Goal: Check status: Check status

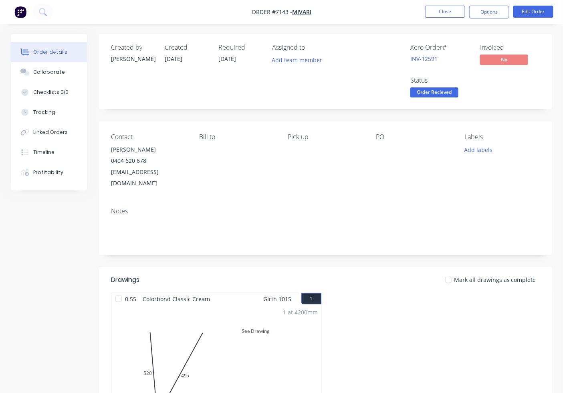
click at [442, 95] on span "Order Recieved" at bounding box center [435, 92] width 48 height 10
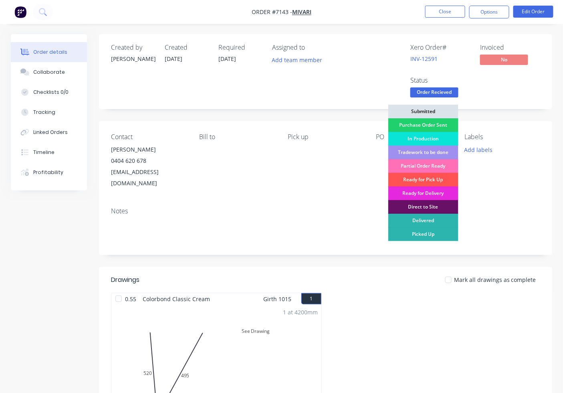
click at [436, 134] on div "In Production" at bounding box center [423, 139] width 70 height 14
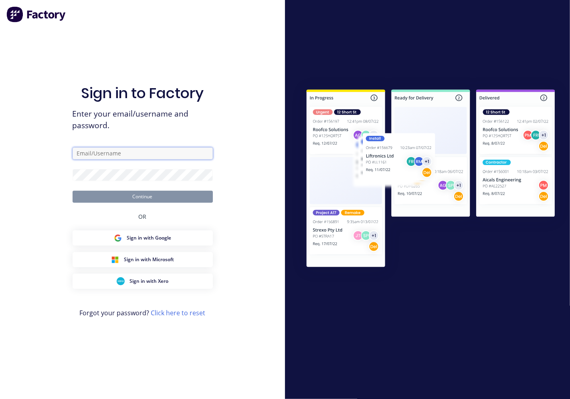
type input "[PERSON_NAME][EMAIL_ADDRESS][DOMAIN_NAME]"
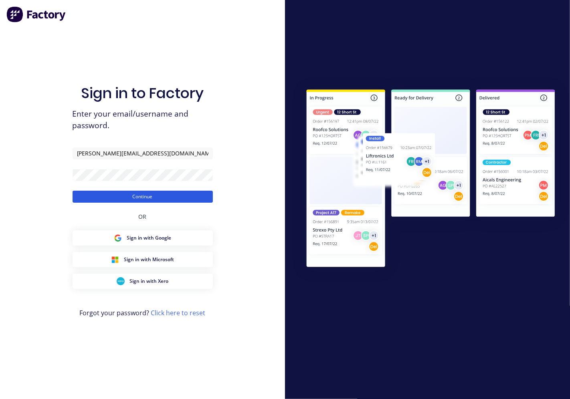
click at [121, 198] on button "Continue" at bounding box center [143, 197] width 140 height 12
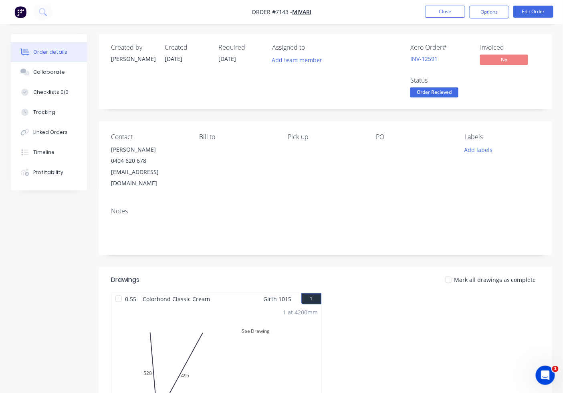
click at [438, 97] on span "Order Recieved" at bounding box center [435, 92] width 48 height 10
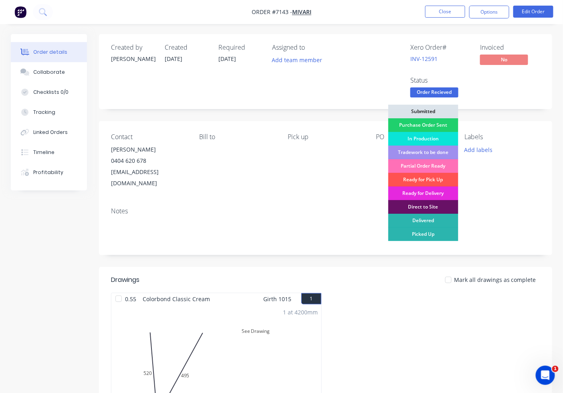
click at [437, 136] on div "In Production" at bounding box center [423, 139] width 70 height 14
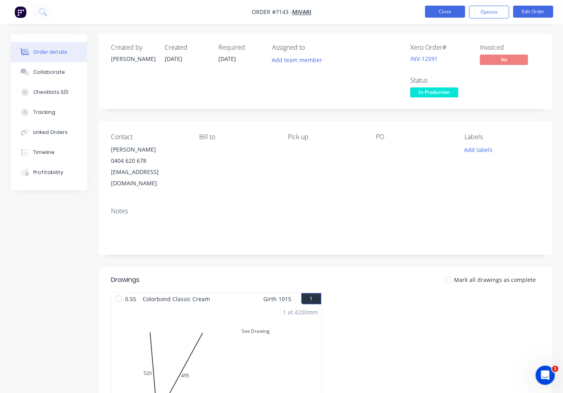
click at [442, 11] on button "Close" at bounding box center [445, 12] width 40 height 12
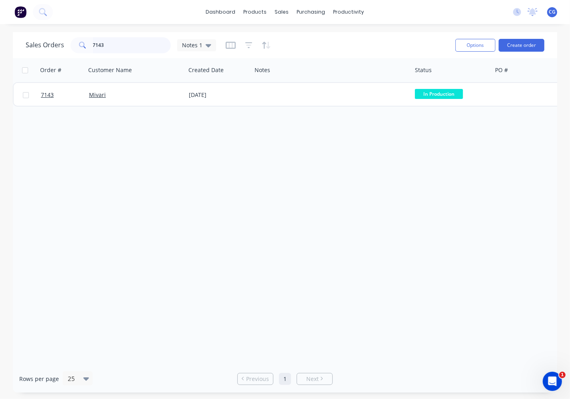
click at [110, 40] on input "7143" at bounding box center [132, 45] width 78 height 16
click at [153, 69] on div "Sales Orders 7143 Notes 1 Options Create order Order # Customer Name Created Da…" at bounding box center [285, 212] width 544 height 361
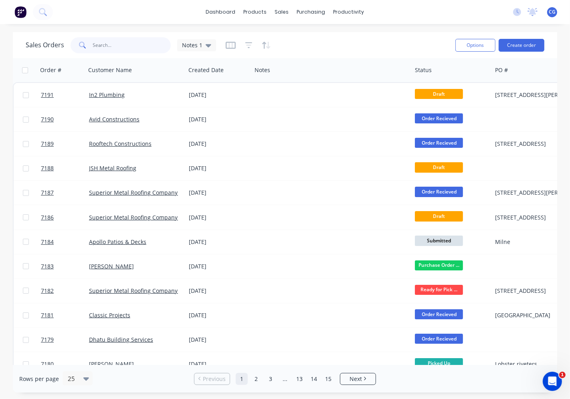
drag, startPoint x: 135, startPoint y: 47, endPoint x: 81, endPoint y: 390, distance: 347.1
click at [140, 49] on input "text" at bounding box center [132, 45] width 78 height 16
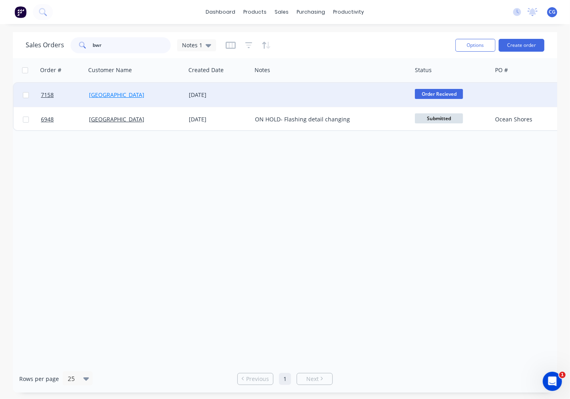
type input "bwr"
click at [115, 92] on link "[GEOGRAPHIC_DATA]" at bounding box center [116, 95] width 55 height 8
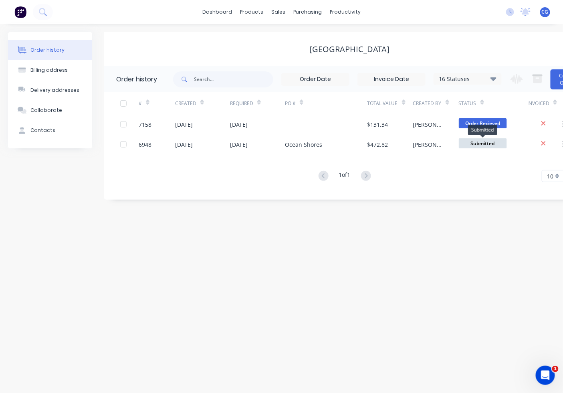
click at [475, 123] on div "Submitted" at bounding box center [482, 130] width 29 height 16
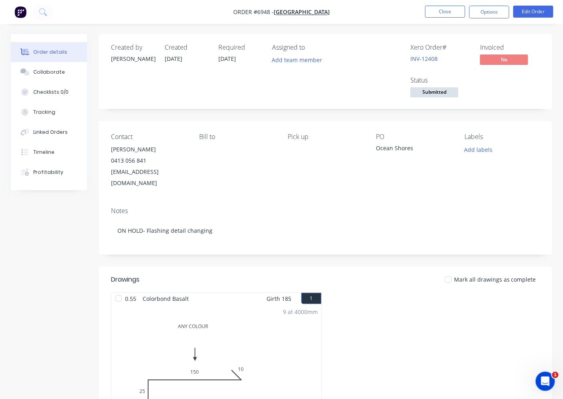
click at [422, 90] on span "Submitted" at bounding box center [435, 92] width 48 height 10
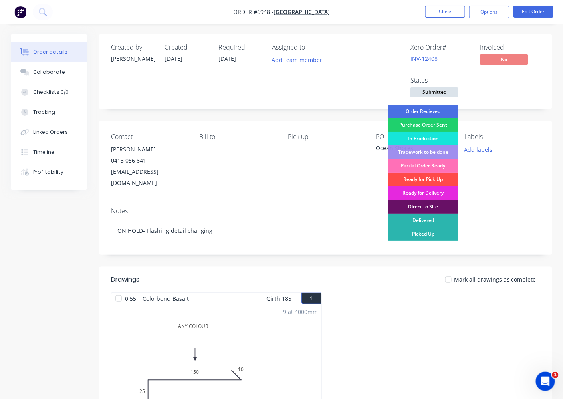
click at [427, 175] on div "Ready for Pick Up" at bounding box center [423, 180] width 70 height 14
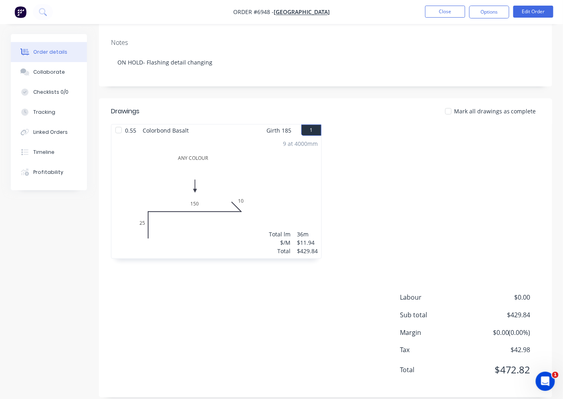
scroll to position [20, 0]
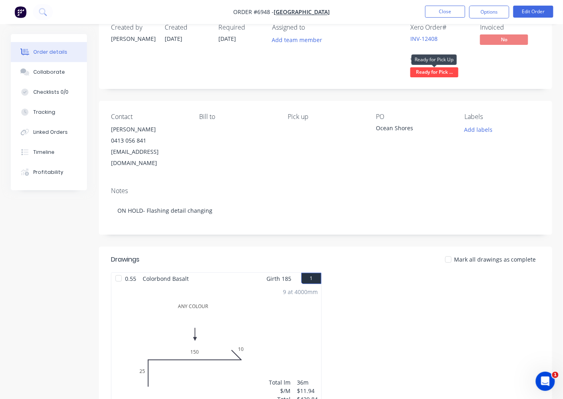
click at [445, 71] on span "Ready for Pick ..." at bounding box center [435, 72] width 48 height 10
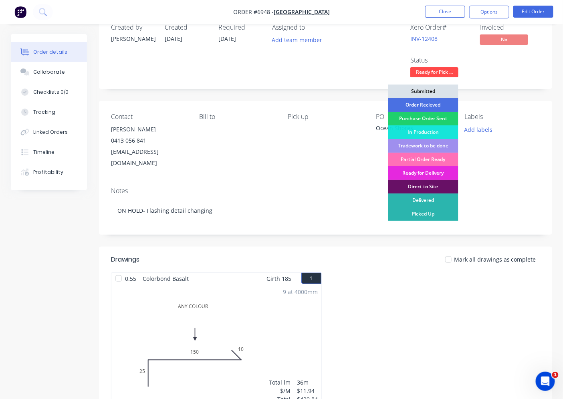
click at [431, 89] on div "Submitted" at bounding box center [423, 92] width 70 height 14
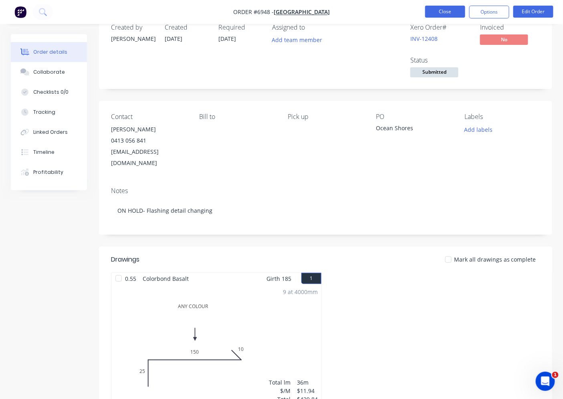
click at [439, 11] on button "Close" at bounding box center [445, 12] width 40 height 12
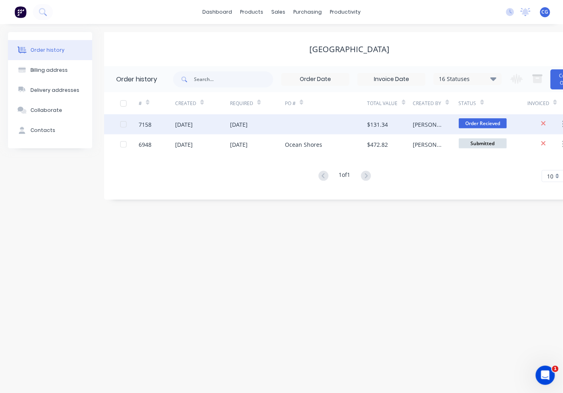
click at [366, 123] on div at bounding box center [326, 124] width 83 height 20
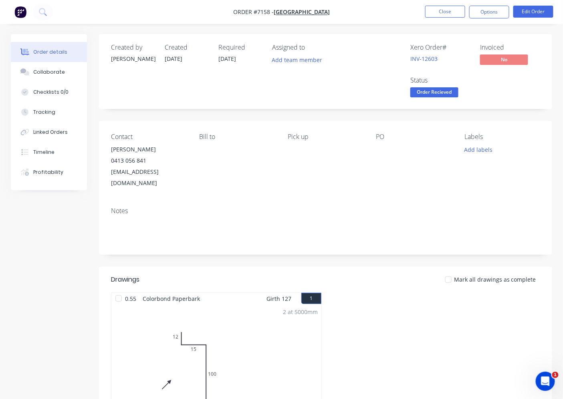
click at [440, 96] on span "Order Recieved" at bounding box center [435, 92] width 48 height 10
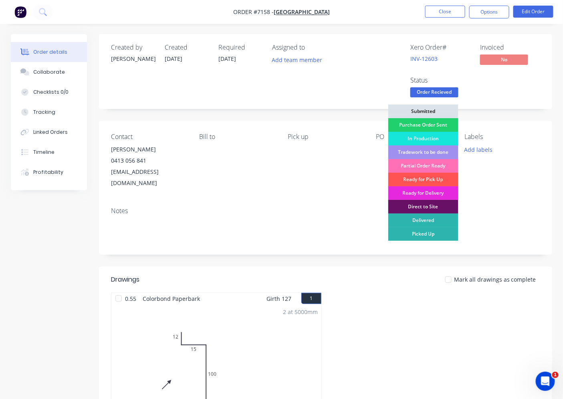
click at [431, 172] on div "Partial Order Ready" at bounding box center [423, 166] width 70 height 14
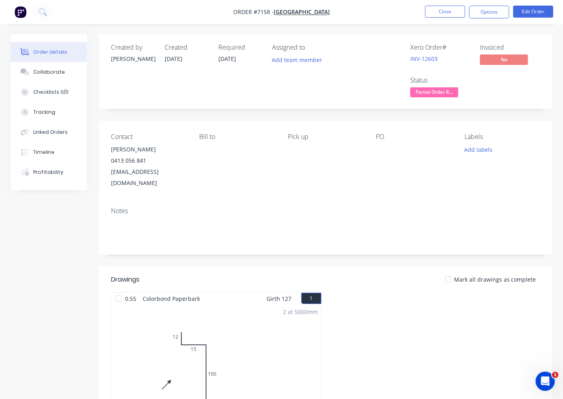
click at [453, 272] on div at bounding box center [449, 280] width 16 height 16
click at [492, 18] on button "Options" at bounding box center [489, 12] width 40 height 13
drag, startPoint x: 545, startPoint y: 119, endPoint x: 439, endPoint y: 97, distance: 108.5
click at [536, 117] on div "Created by [PERSON_NAME] Created [DATE] Required [DATE] Assigned to Add team me…" at bounding box center [325, 300] width 453 height 532
click at [426, 92] on span "Partial Order R..." at bounding box center [435, 92] width 48 height 10
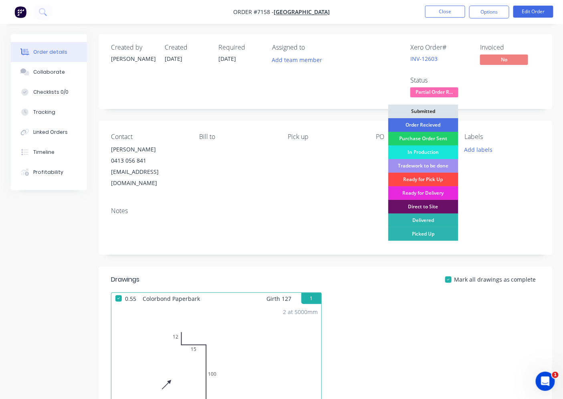
click at [435, 178] on div "Ready for Pick Up" at bounding box center [423, 180] width 70 height 14
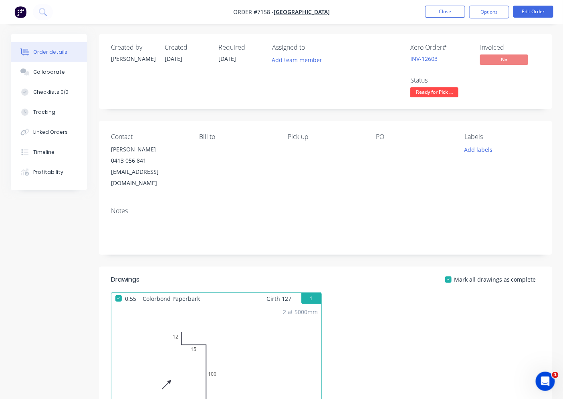
click at [492, 11] on button "Options" at bounding box center [489, 12] width 40 height 13
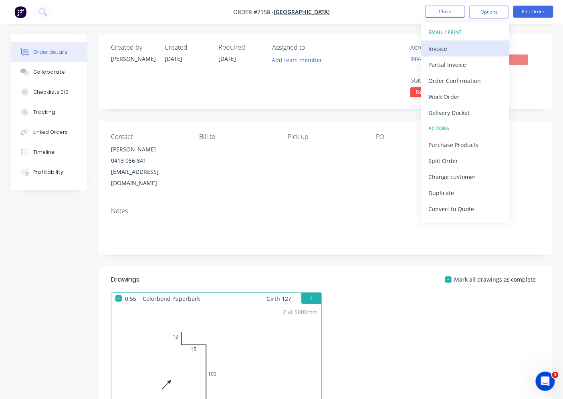
click at [474, 49] on div "Invoice" at bounding box center [466, 49] width 74 height 12
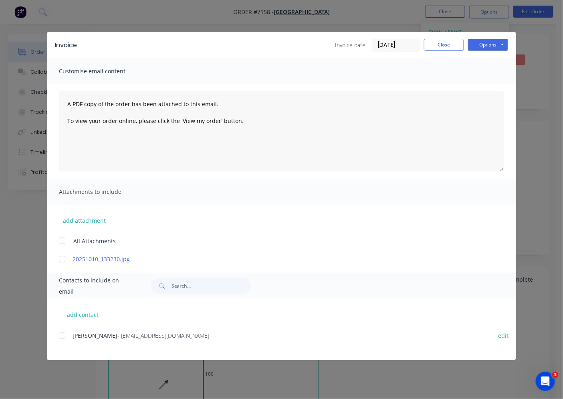
drag, startPoint x: 62, startPoint y: 339, endPoint x: 85, endPoint y: 340, distance: 23.3
click at [67, 340] on div at bounding box center [62, 336] width 16 height 16
click at [477, 45] on button "Options" at bounding box center [488, 45] width 40 height 12
click at [475, 87] on button "Email" at bounding box center [493, 85] width 51 height 13
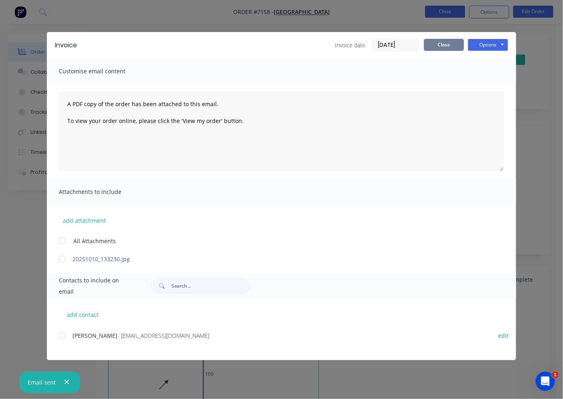
drag, startPoint x: 455, startPoint y: 47, endPoint x: 448, endPoint y: 10, distance: 37.6
click at [455, 47] on button "Close" at bounding box center [444, 45] width 40 height 12
click at [448, 10] on button "Close" at bounding box center [445, 12] width 40 height 12
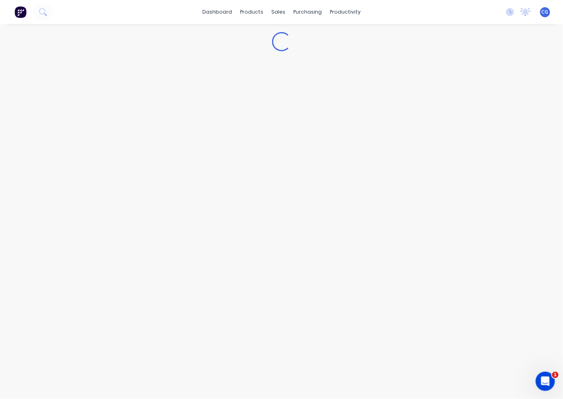
click at [447, 8] on div "dashboard products sales purchasing productivity dashboard products Product Cat…" at bounding box center [281, 12] width 563 height 24
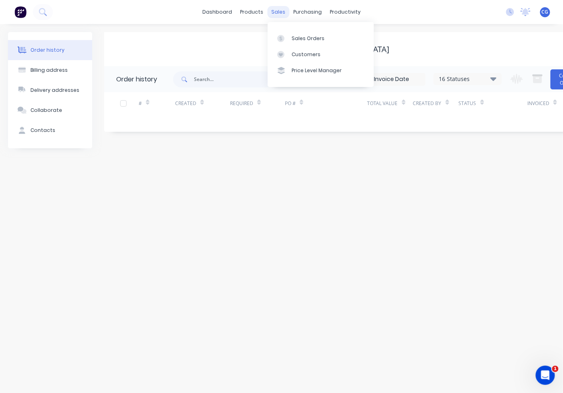
click at [275, 10] on div "sales" at bounding box center [278, 12] width 22 height 12
click at [294, 38] on div "Sales Orders" at bounding box center [308, 38] width 33 height 7
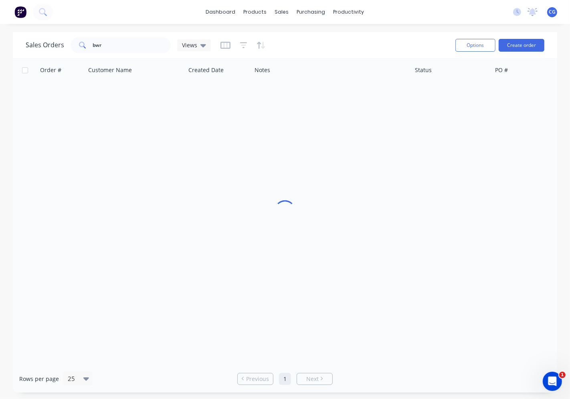
click at [295, 41] on div "Sales Orders bwr Views" at bounding box center [237, 45] width 423 height 20
click at [109, 45] on input "bwr" at bounding box center [132, 45] width 78 height 16
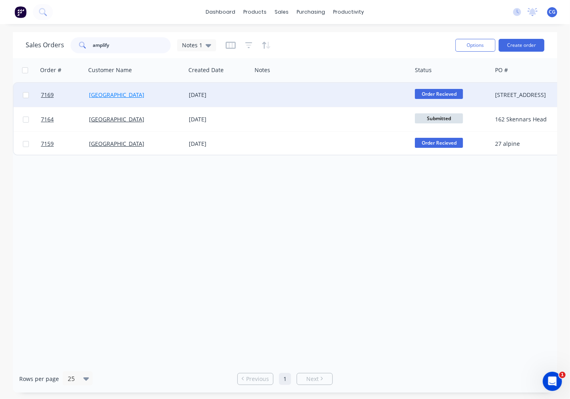
type input "amplify"
click at [118, 98] on link "[GEOGRAPHIC_DATA]" at bounding box center [116, 95] width 55 height 8
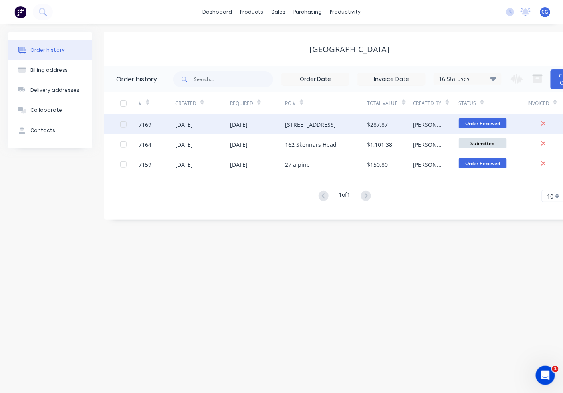
click at [351, 123] on div "[STREET_ADDRESS]" at bounding box center [326, 124] width 83 height 20
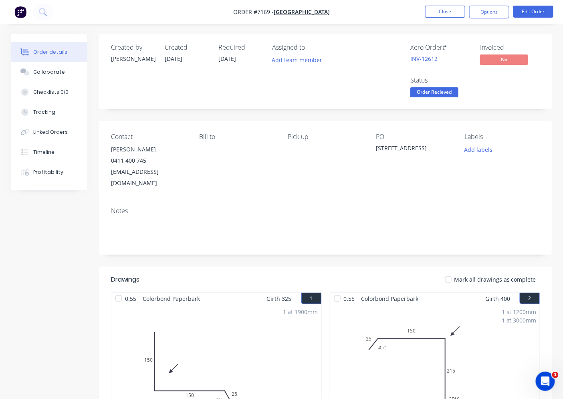
click at [433, 94] on span "Order Recieved" at bounding box center [435, 92] width 48 height 10
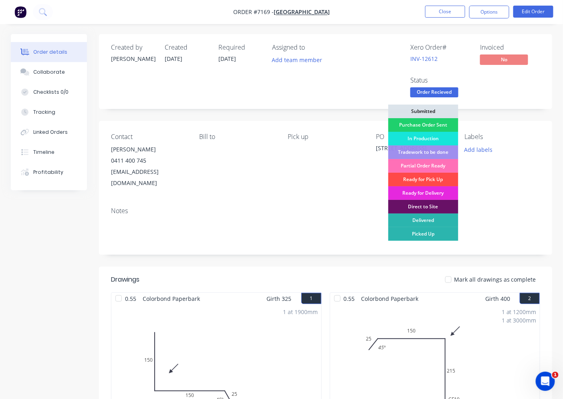
click at [450, 176] on div "Ready for Pick Up" at bounding box center [423, 180] width 70 height 14
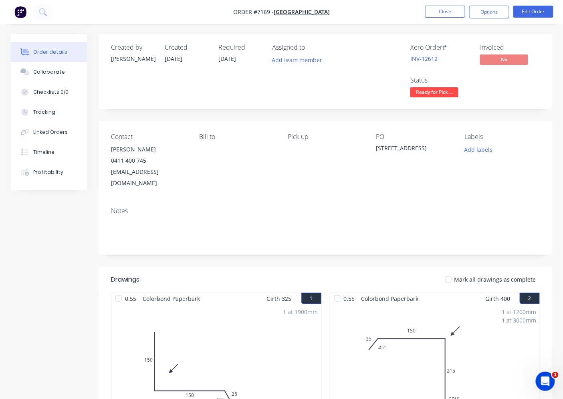
click at [451, 272] on div at bounding box center [449, 280] width 16 height 16
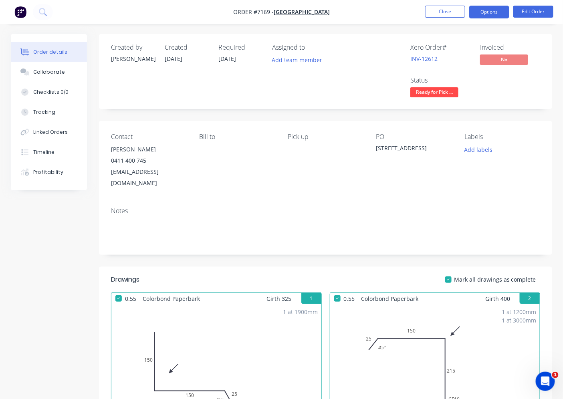
click at [490, 10] on button "Options" at bounding box center [489, 12] width 40 height 13
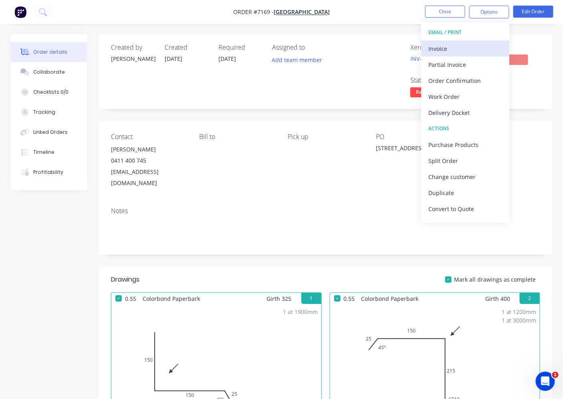
drag, startPoint x: 462, startPoint y: 49, endPoint x: 447, endPoint y: 49, distance: 14.4
click at [447, 49] on div "Invoice" at bounding box center [466, 49] width 74 height 12
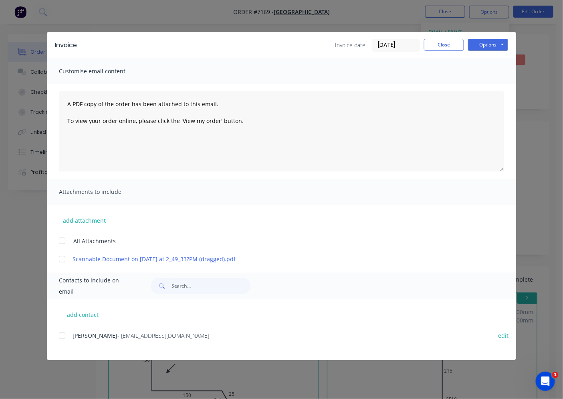
click at [58, 339] on div "add contact [PERSON_NAME] - [EMAIL_ADDRESS][DOMAIN_NAME] edit" at bounding box center [281, 329] width 469 height 61
drag, startPoint x: 64, startPoint y: 333, endPoint x: 69, endPoint y: 333, distance: 4.4
click at [65, 333] on div at bounding box center [62, 336] width 16 height 16
drag, startPoint x: 502, startPoint y: 30, endPoint x: 495, endPoint y: 40, distance: 12.5
click at [502, 32] on div "Invoice Invoice date [DATE] Close Options Preview Print Email Customise email c…" at bounding box center [281, 199] width 563 height 399
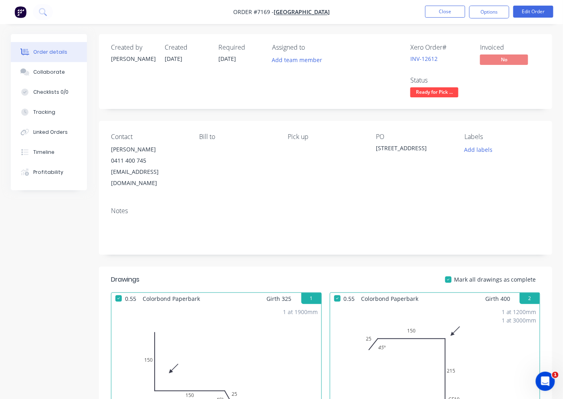
click at [488, 51] on div "Invoiced" at bounding box center [510, 48] width 60 height 8
click at [498, 15] on button "Options" at bounding box center [489, 12] width 40 height 13
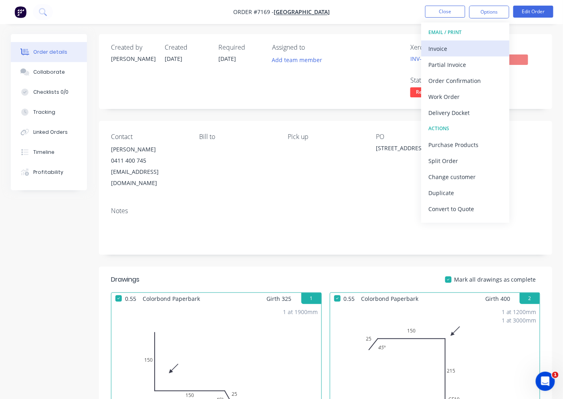
click at [481, 49] on div "Invoice" at bounding box center [466, 49] width 74 height 12
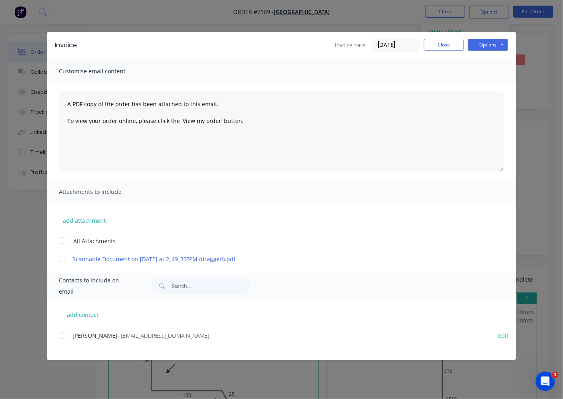
click at [67, 336] on div at bounding box center [62, 336] width 16 height 16
click at [496, 49] on button "Options" at bounding box center [488, 45] width 40 height 12
click at [493, 82] on button "Email" at bounding box center [493, 85] width 51 height 13
drag, startPoint x: 440, startPoint y: 42, endPoint x: 432, endPoint y: 40, distance: 8.3
click at [440, 42] on button "Close" at bounding box center [444, 45] width 40 height 12
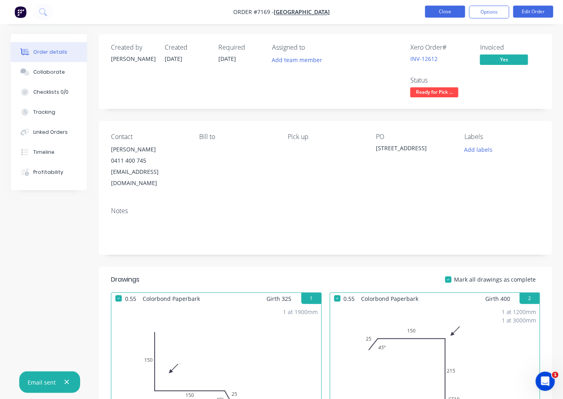
click at [434, 14] on button "Close" at bounding box center [445, 12] width 40 height 12
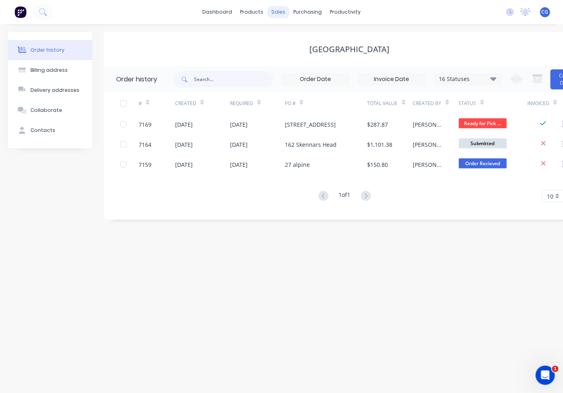
click at [281, 7] on div "sales" at bounding box center [278, 12] width 22 height 12
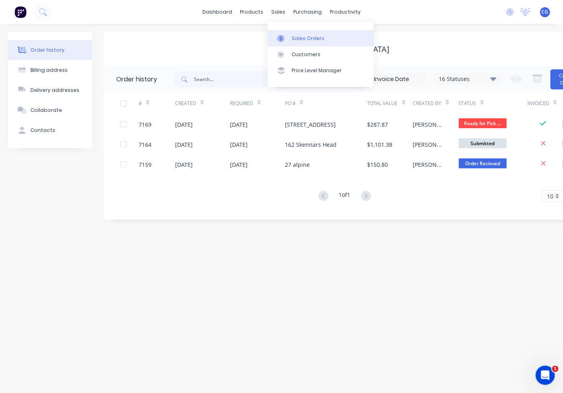
click at [287, 35] on div at bounding box center [283, 38] width 12 height 7
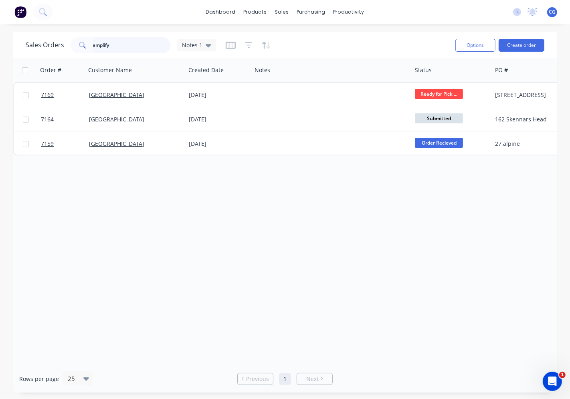
click at [131, 47] on input "amplify" at bounding box center [132, 45] width 78 height 16
click at [127, 42] on input "amplify" at bounding box center [132, 45] width 78 height 16
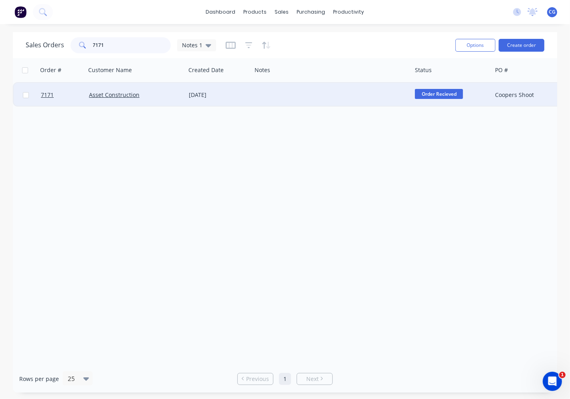
type input "7171"
click at [437, 95] on span "Order Recieved" at bounding box center [439, 94] width 48 height 10
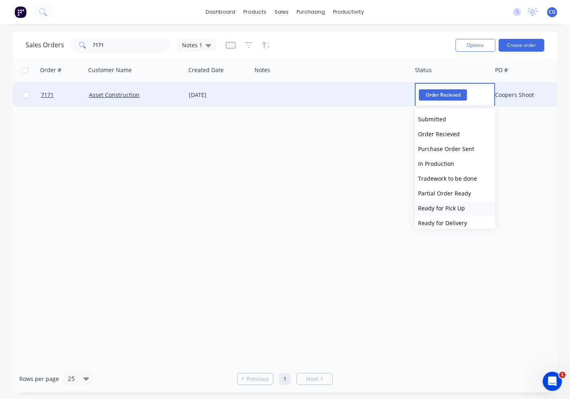
click at [451, 204] on span "Ready for Pick Up" at bounding box center [442, 208] width 47 height 8
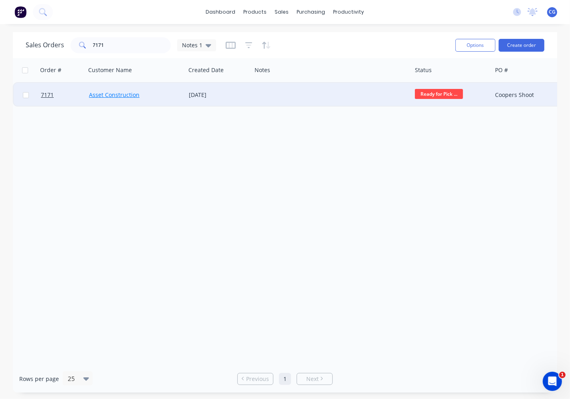
click at [128, 94] on link "Asset Construction" at bounding box center [114, 95] width 51 height 8
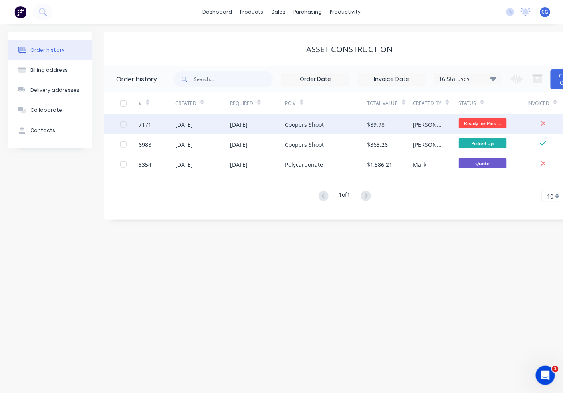
click at [328, 122] on div "Coopers Shoot" at bounding box center [326, 124] width 83 height 20
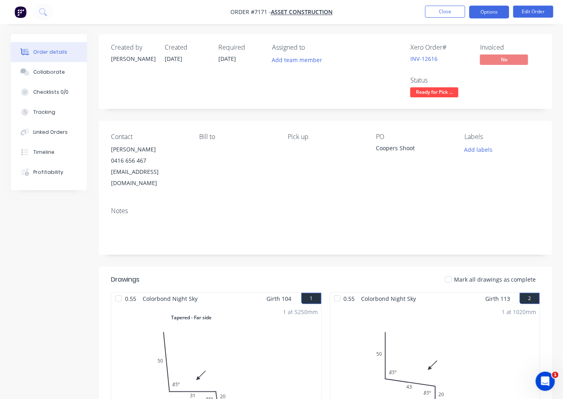
click at [503, 14] on button "Options" at bounding box center [489, 12] width 40 height 13
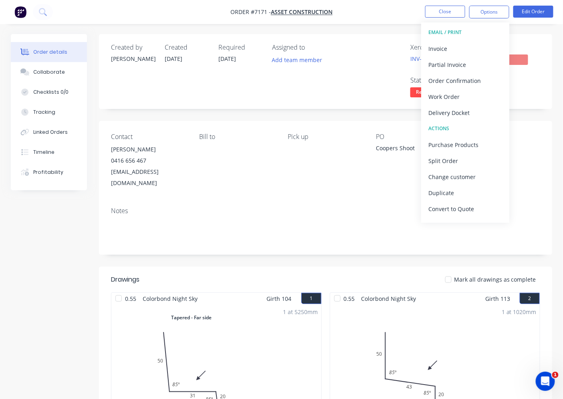
click at [465, 39] on button "EMAIL / PRINT" at bounding box center [465, 32] width 88 height 16
click at [443, 47] on div "Invoice" at bounding box center [466, 49] width 74 height 12
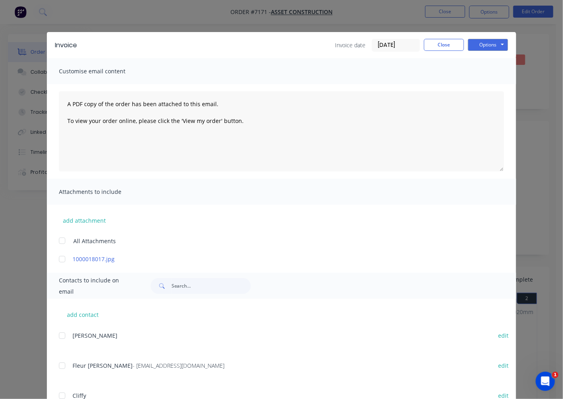
click at [63, 366] on div at bounding box center [62, 366] width 16 height 16
drag, startPoint x: 480, startPoint y: 50, endPoint x: 477, endPoint y: 54, distance: 4.9
click at [479, 51] on div "Options Preview Print Email" at bounding box center [488, 45] width 40 height 13
drag, startPoint x: 479, startPoint y: 45, endPoint x: 477, endPoint y: 52, distance: 7.3
click at [479, 45] on button "Options" at bounding box center [488, 45] width 40 height 12
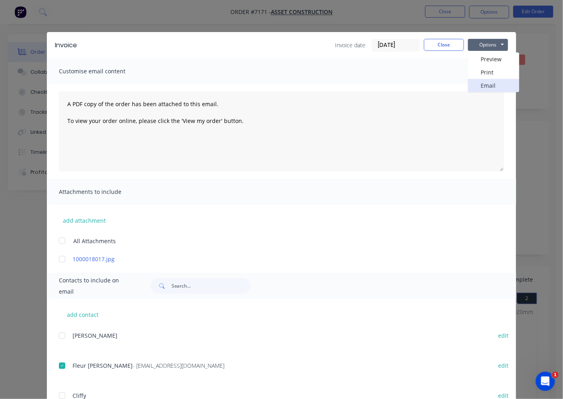
click at [474, 87] on button "Email" at bounding box center [493, 85] width 51 height 13
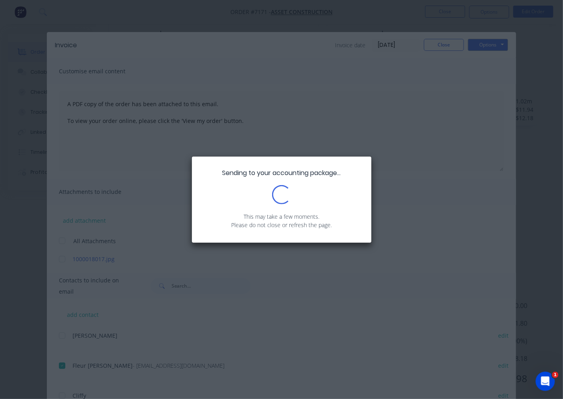
scroll to position [310, 0]
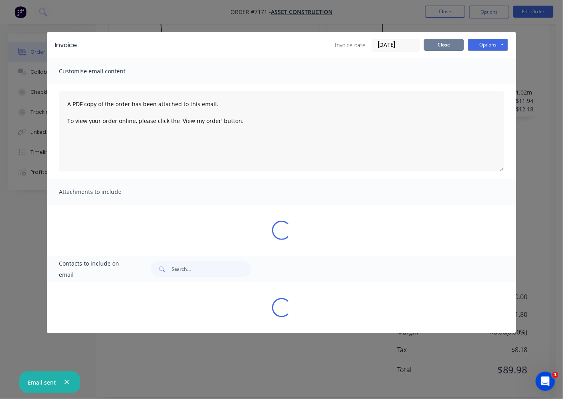
click at [438, 44] on button "Close" at bounding box center [444, 45] width 40 height 12
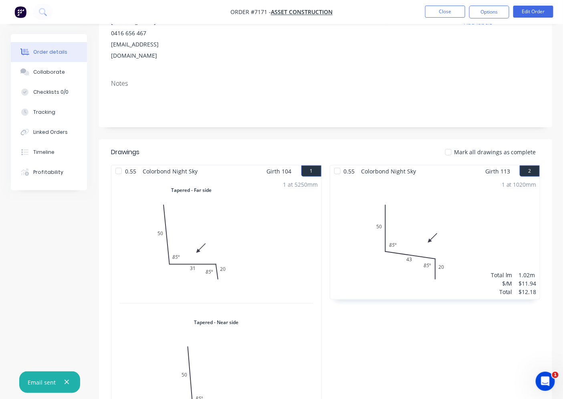
scroll to position [87, 0]
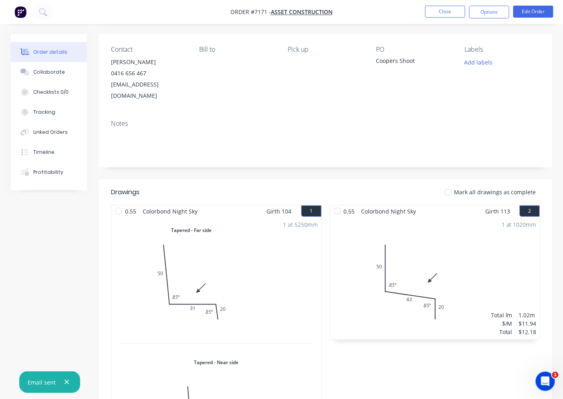
click at [122, 203] on div at bounding box center [119, 211] width 16 height 16
click at [340, 203] on div at bounding box center [338, 211] width 16 height 16
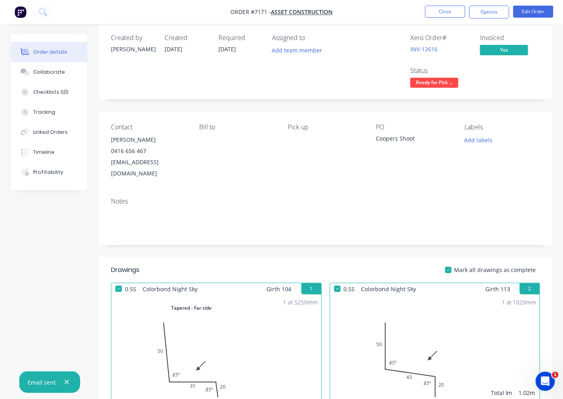
scroll to position [0, 0]
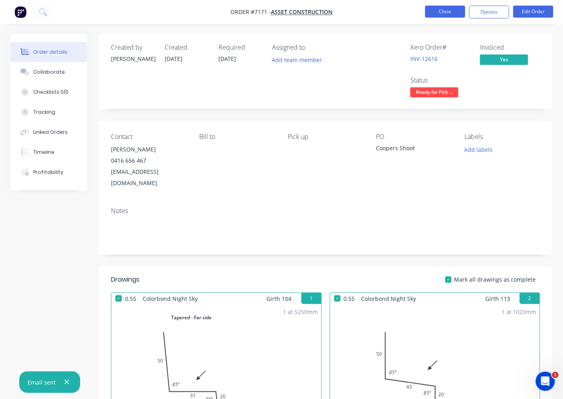
click at [443, 7] on button "Close" at bounding box center [445, 12] width 40 height 12
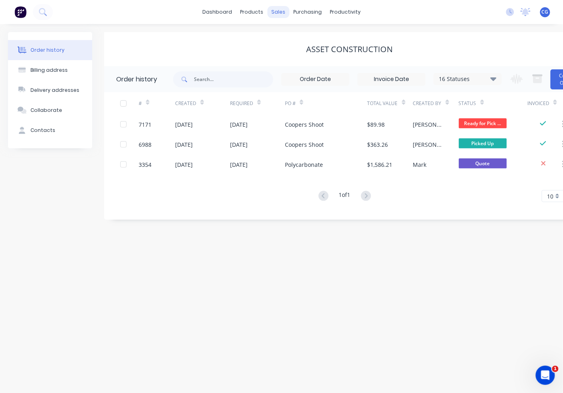
click at [283, 10] on div "sales" at bounding box center [278, 12] width 22 height 12
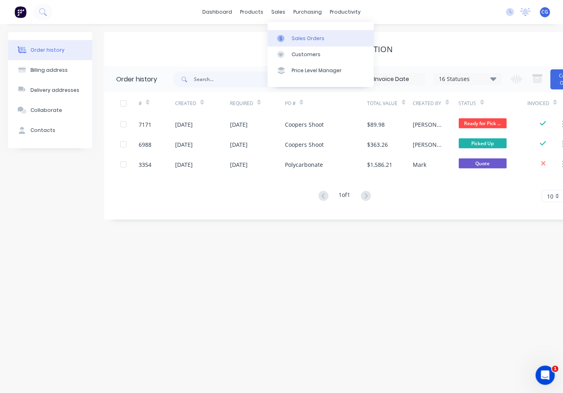
click at [289, 36] on div at bounding box center [283, 38] width 12 height 7
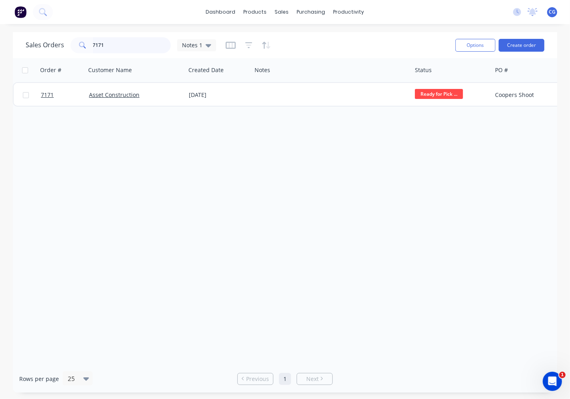
drag, startPoint x: 121, startPoint y: 51, endPoint x: 463, endPoint y: 147, distance: 355.2
click at [23, 69] on div "Sales Orders 7171 Notes 1 Options Create order Order # Customer Name Created Da…" at bounding box center [285, 212] width 544 height 361
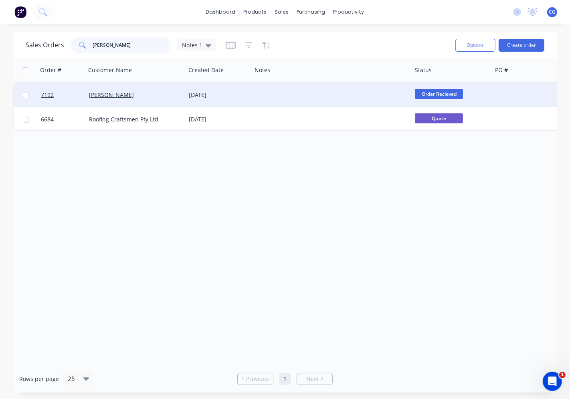
type input "[PERSON_NAME]"
click at [450, 91] on span "Order Recieved" at bounding box center [439, 94] width 48 height 10
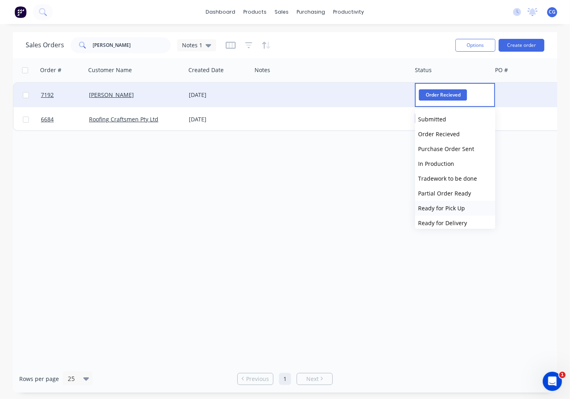
click at [461, 207] on span "Ready for Pick Up" at bounding box center [442, 208] width 47 height 8
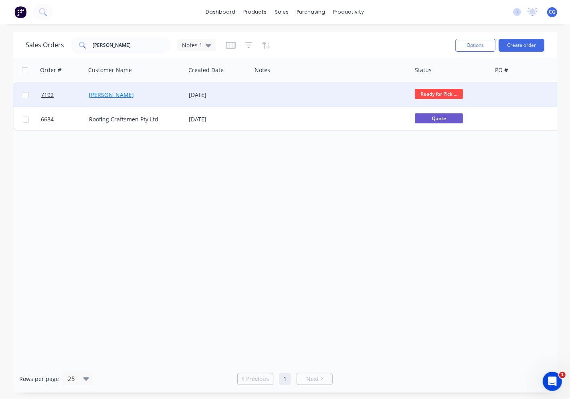
click at [114, 91] on link "[PERSON_NAME]" at bounding box center [111, 95] width 45 height 8
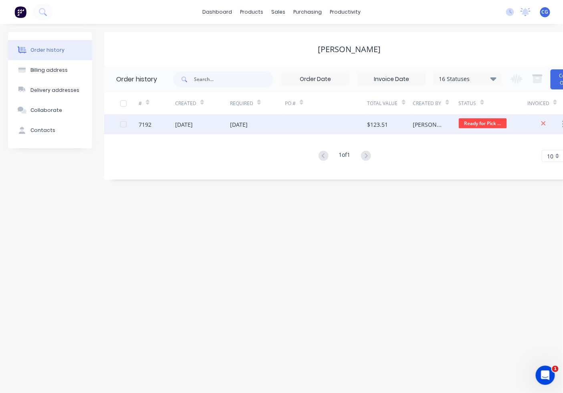
click at [399, 124] on div "$123.51" at bounding box center [391, 124] width 46 height 20
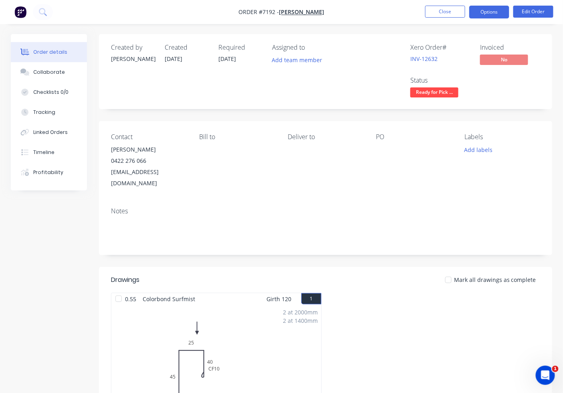
click at [497, 16] on button "Options" at bounding box center [489, 12] width 40 height 13
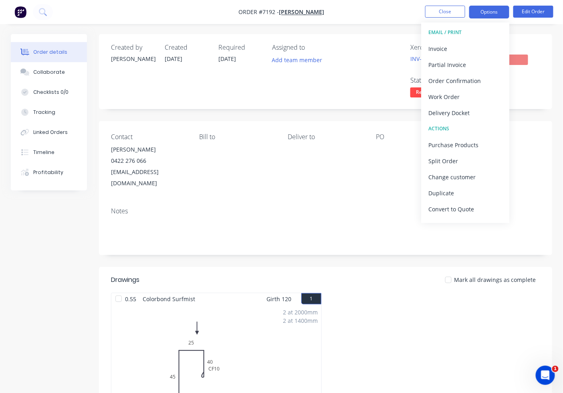
click at [492, 10] on button "Options" at bounding box center [489, 12] width 40 height 13
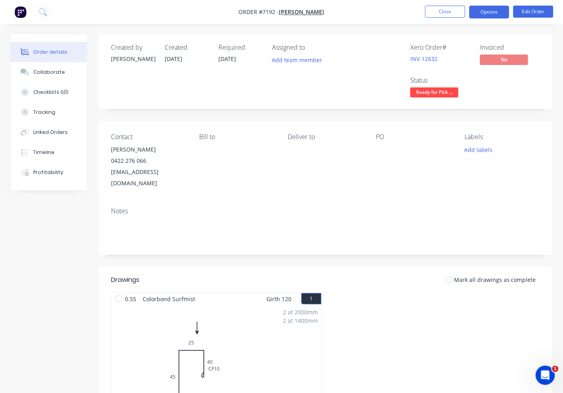
click at [483, 12] on button "Options" at bounding box center [489, 12] width 40 height 13
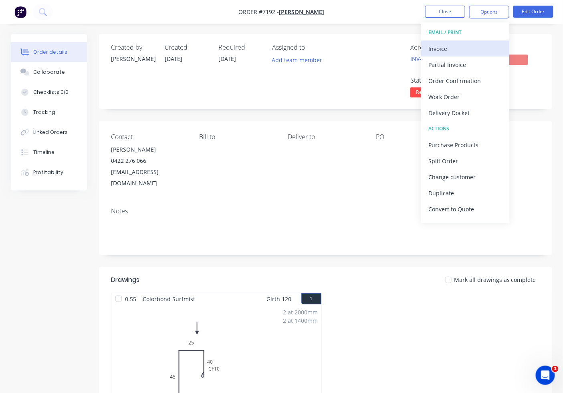
click at [451, 41] on button "Invoice" at bounding box center [465, 48] width 88 height 16
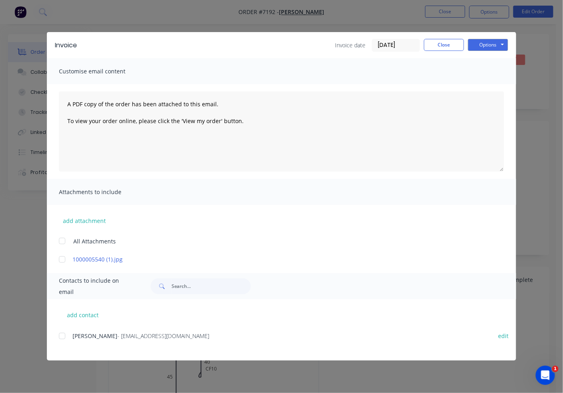
click at [59, 335] on div at bounding box center [62, 336] width 16 height 16
click at [500, 47] on button "Options" at bounding box center [488, 45] width 40 height 12
click at [493, 86] on button "Email" at bounding box center [493, 85] width 51 height 13
click at [457, 51] on div "Invoice date [DATE] Close Options Preview Print Email" at bounding box center [421, 45] width 173 height 13
click at [429, 38] on div "Invoice Invoice date [DATE] Close Options Preview Print Email" at bounding box center [281, 45] width 469 height 26
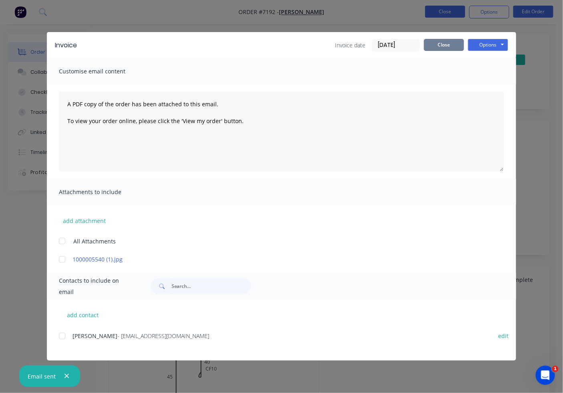
drag, startPoint x: 435, startPoint y: 45, endPoint x: 437, endPoint y: 14, distance: 30.9
click at [435, 44] on button "Close" at bounding box center [444, 45] width 40 height 12
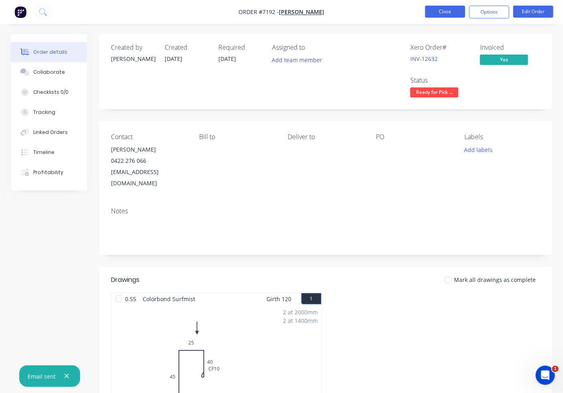
click at [437, 13] on button "Close" at bounding box center [445, 12] width 40 height 12
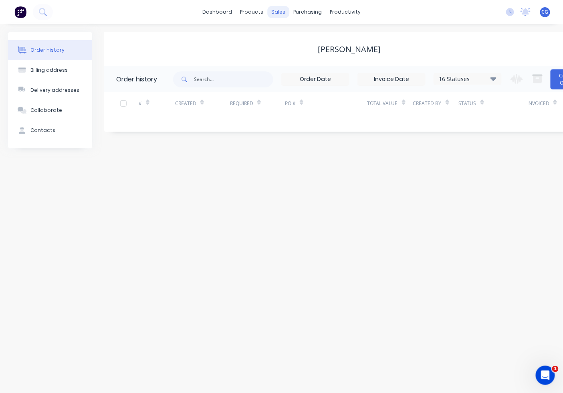
click at [281, 14] on div "sales" at bounding box center [278, 12] width 22 height 12
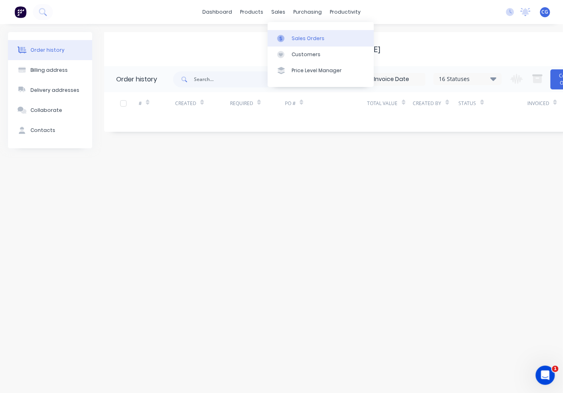
click at [285, 38] on div at bounding box center [283, 38] width 12 height 7
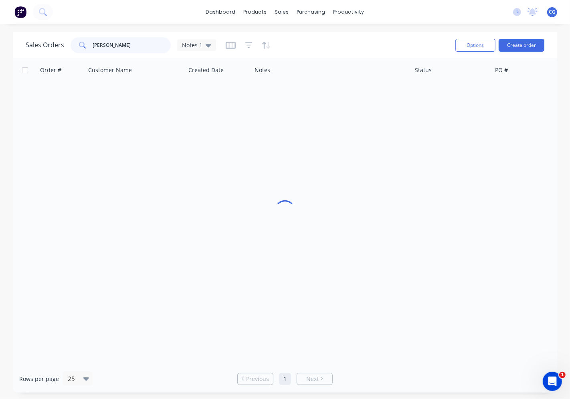
click at [129, 46] on input "[PERSON_NAME]" at bounding box center [132, 45] width 78 height 16
click at [128, 45] on input "[PERSON_NAME]" at bounding box center [132, 45] width 78 height 16
type input "amplfy"
drag, startPoint x: 132, startPoint y: 45, endPoint x: 66, endPoint y: 57, distance: 67.3
click at [50, 41] on div "Sales Orders amplfy Notes 1" at bounding box center [121, 45] width 190 height 16
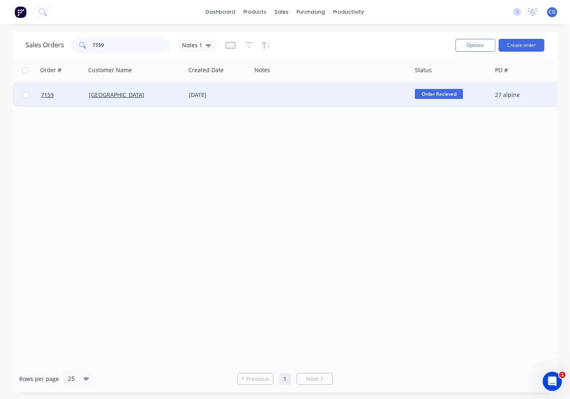
type input "7159"
click at [117, 89] on div "[GEOGRAPHIC_DATA]" at bounding box center [136, 95] width 100 height 24
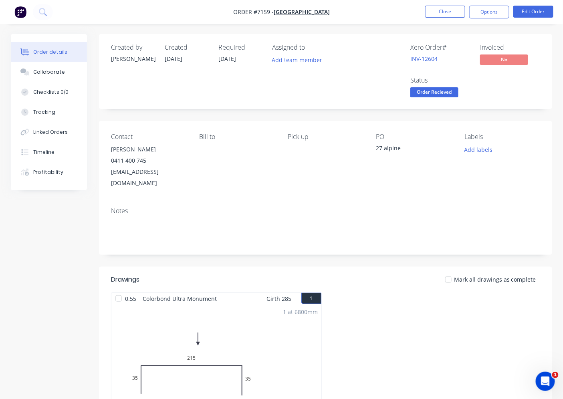
click at [445, 90] on span "Order Recieved" at bounding box center [435, 92] width 48 height 10
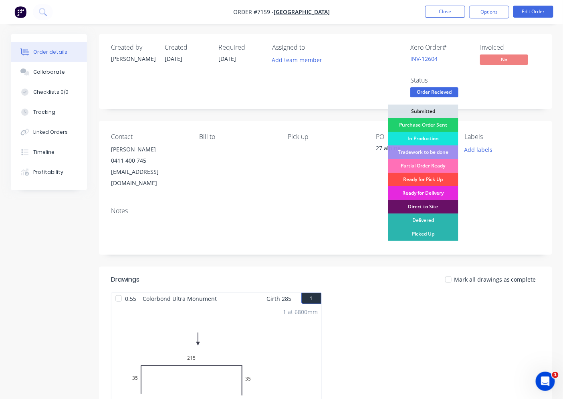
click at [438, 178] on div "Ready for Pick Up" at bounding box center [423, 180] width 70 height 14
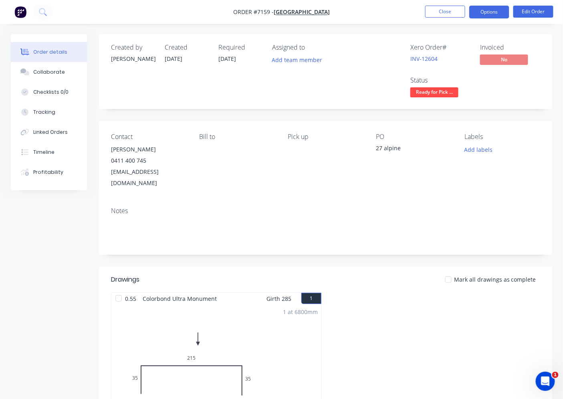
click at [490, 16] on button "Options" at bounding box center [489, 12] width 40 height 13
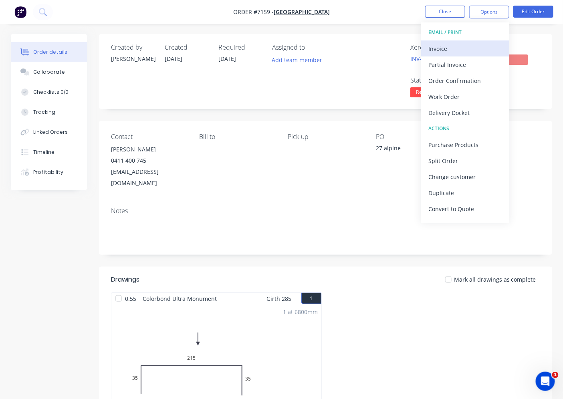
click at [466, 51] on div "Invoice" at bounding box center [466, 49] width 74 height 12
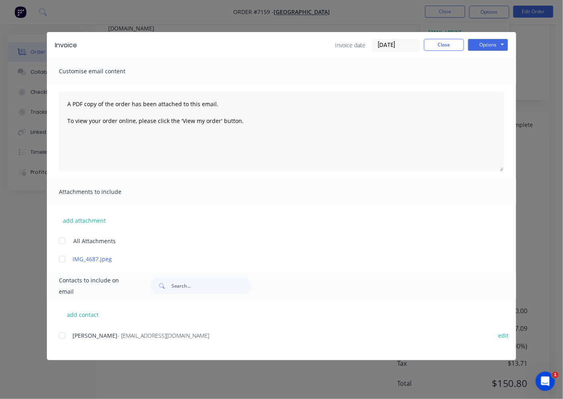
scroll to position [168, 0]
click at [63, 334] on div at bounding box center [62, 336] width 16 height 16
click at [492, 45] on button "Options" at bounding box center [488, 45] width 40 height 12
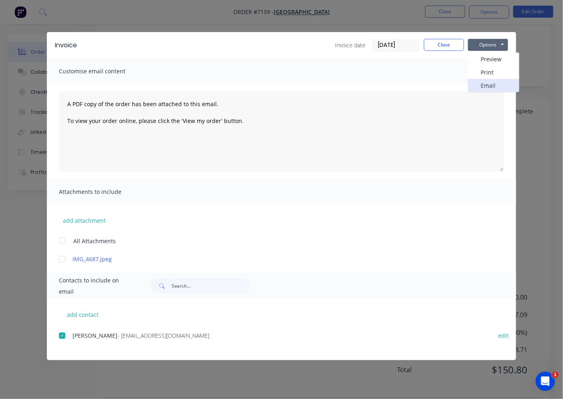
click at [487, 83] on button "Email" at bounding box center [493, 85] width 51 height 13
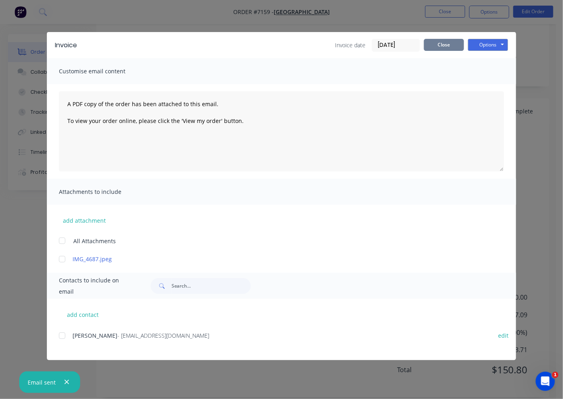
click at [447, 44] on button "Close" at bounding box center [444, 45] width 40 height 12
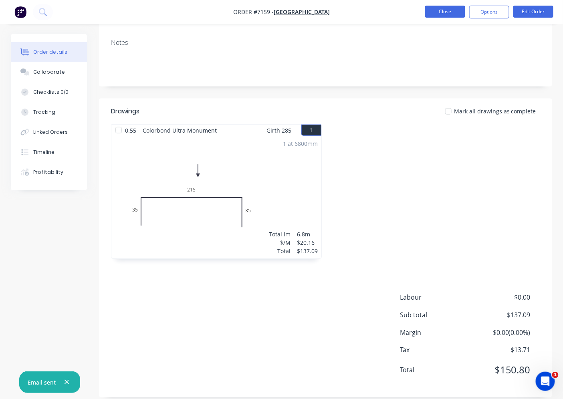
click at [444, 9] on button "Close" at bounding box center [445, 12] width 40 height 12
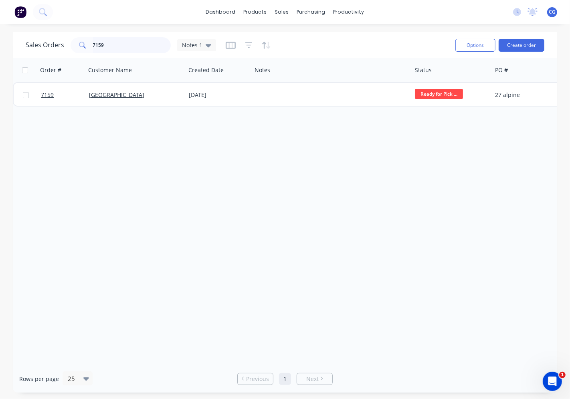
click at [137, 45] on input "7159" at bounding box center [132, 45] width 78 height 16
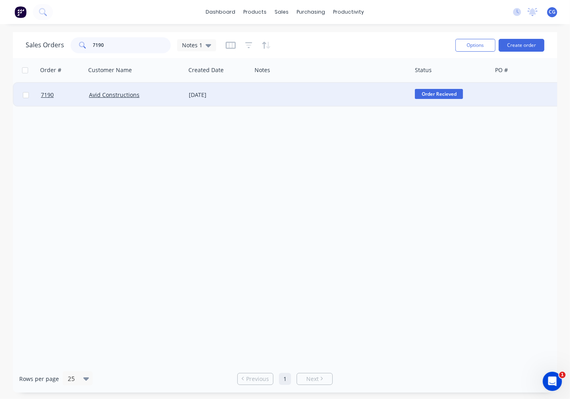
type input "7190"
click at [163, 93] on div "Avid Constructions" at bounding box center [133, 95] width 89 height 8
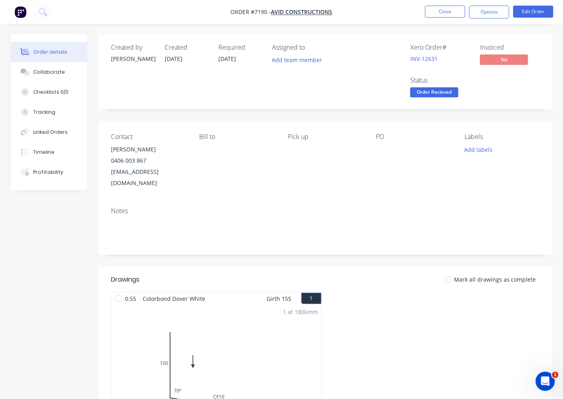
click at [448, 272] on div at bounding box center [449, 280] width 16 height 16
click at [447, 94] on span "Order Recieved" at bounding box center [435, 92] width 48 height 10
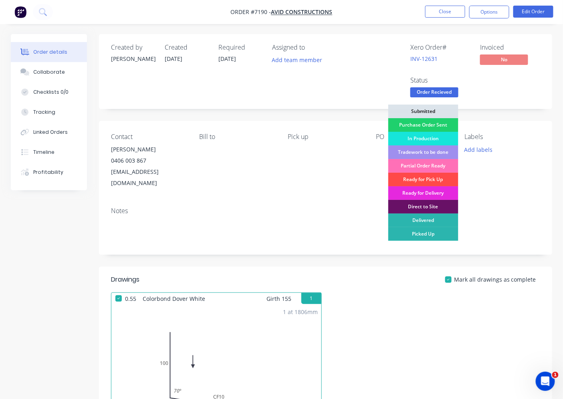
click at [427, 180] on div "Ready for Pick Up" at bounding box center [423, 180] width 70 height 14
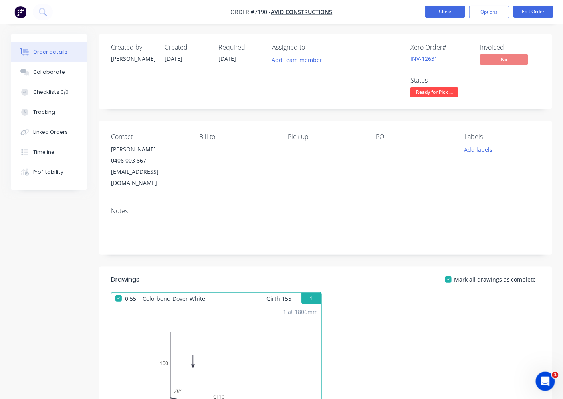
click at [448, 13] on button "Close" at bounding box center [445, 12] width 40 height 12
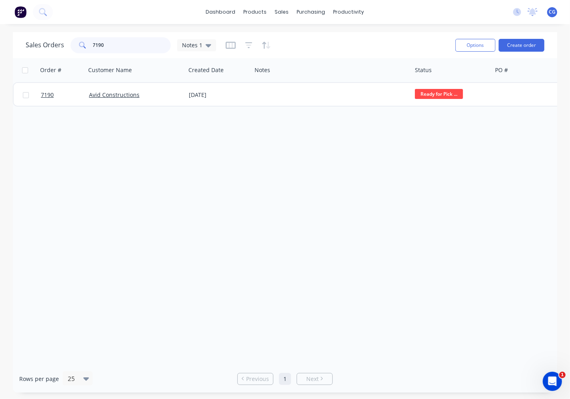
drag, startPoint x: 119, startPoint y: 42, endPoint x: 95, endPoint y: 32, distance: 25.9
click at [42, 38] on div "Sales Orders 7190 Notes 1" at bounding box center [121, 45] width 190 height 16
click at [130, 45] on input "7190" at bounding box center [132, 45] width 78 height 16
click at [126, 45] on input "7190" at bounding box center [132, 45] width 78 height 16
drag, startPoint x: 126, startPoint y: 45, endPoint x: 121, endPoint y: 46, distance: 4.9
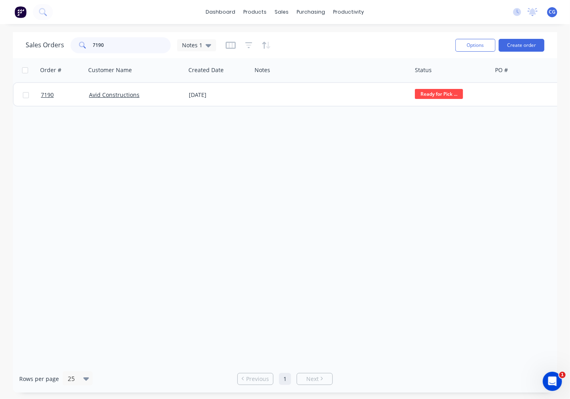
click at [125, 45] on input "7190" at bounding box center [132, 45] width 78 height 16
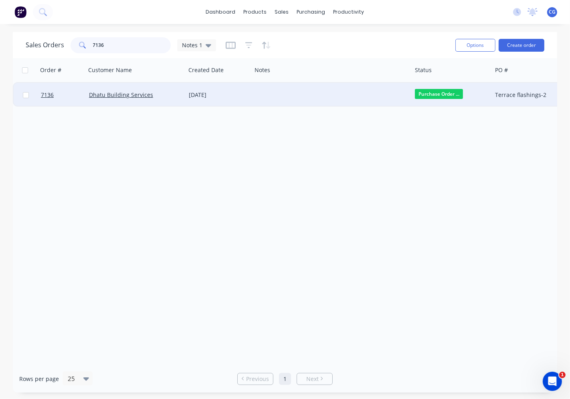
type input "7136"
click at [219, 99] on div "[DATE]" at bounding box center [219, 95] width 66 height 24
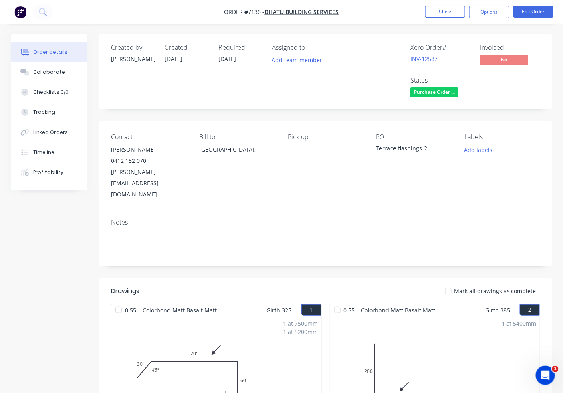
click at [452, 283] on div at bounding box center [449, 291] width 16 height 16
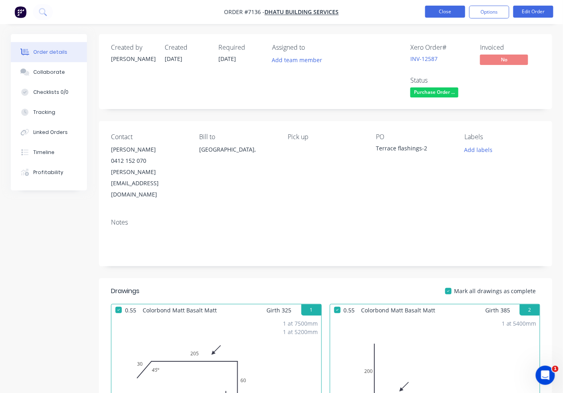
click at [445, 13] on button "Close" at bounding box center [445, 12] width 40 height 12
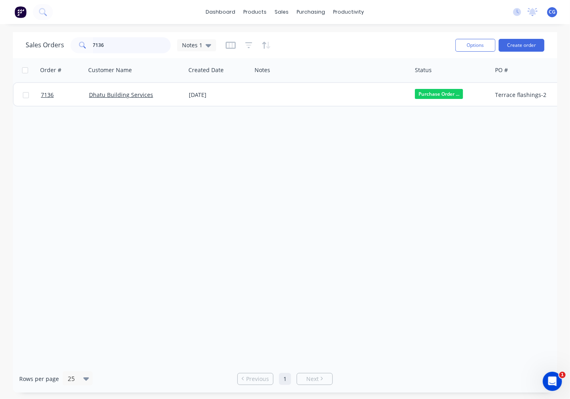
click at [109, 38] on input "7136" at bounding box center [132, 45] width 78 height 16
click at [109, 41] on input "7136" at bounding box center [132, 45] width 78 height 16
type input "[PERSON_NAME]"
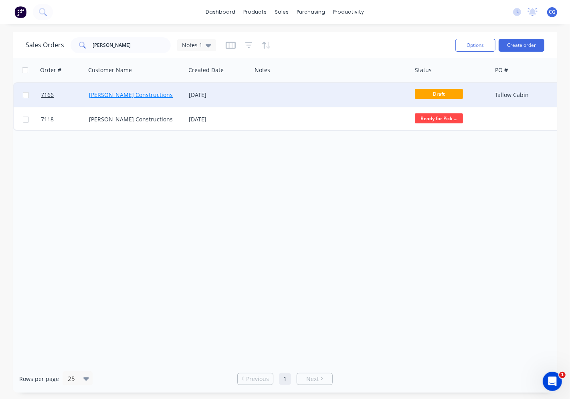
click at [122, 96] on link "[PERSON_NAME] Constructions" at bounding box center [131, 95] width 84 height 8
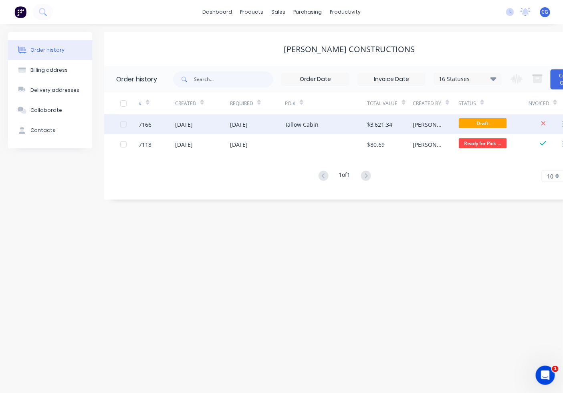
click at [225, 125] on div "[DATE]" at bounding box center [202, 124] width 55 height 20
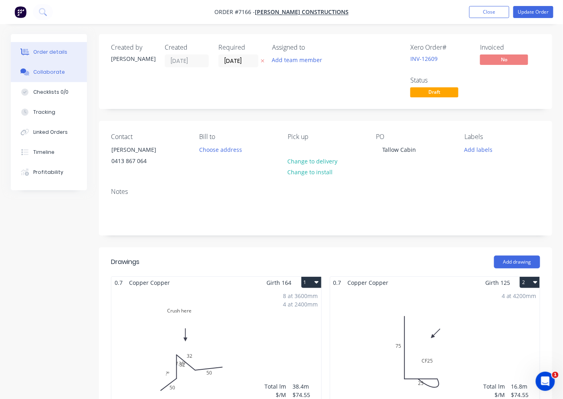
click at [49, 71] on div "Collaborate" at bounding box center [49, 72] width 32 height 7
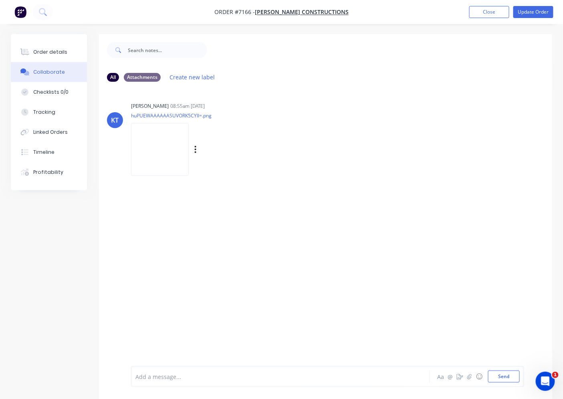
click at [178, 167] on img at bounding box center [160, 149] width 58 height 53
